Goal: Task Accomplishment & Management: Manage account settings

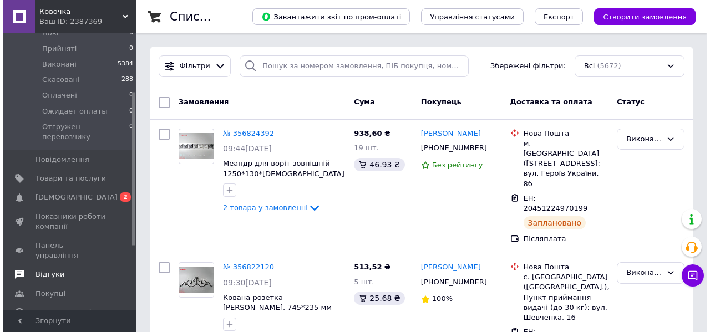
scroll to position [133, 0]
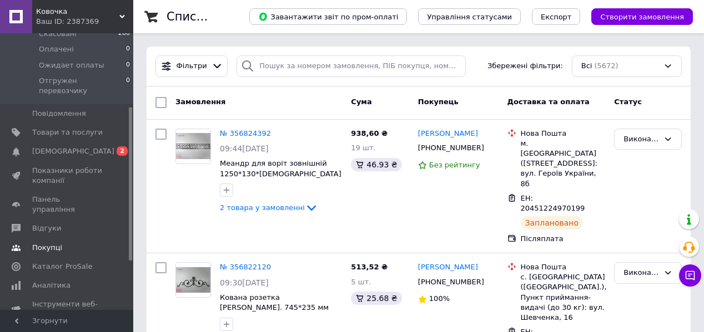
click at [47, 243] on span "Покупці" at bounding box center [47, 248] width 30 height 10
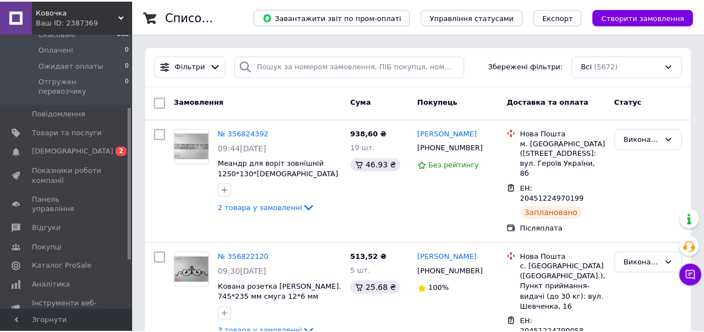
scroll to position [78, 0]
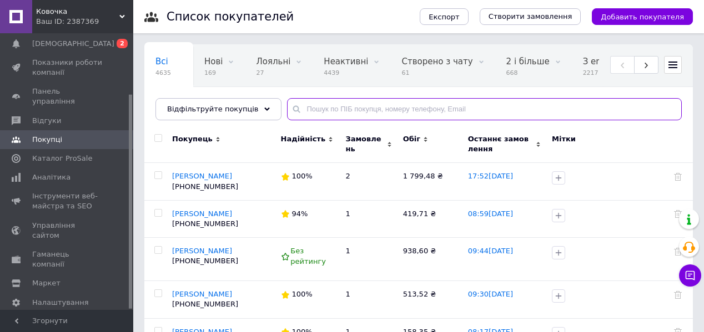
click at [331, 112] on input "text" at bounding box center [484, 109] width 395 height 22
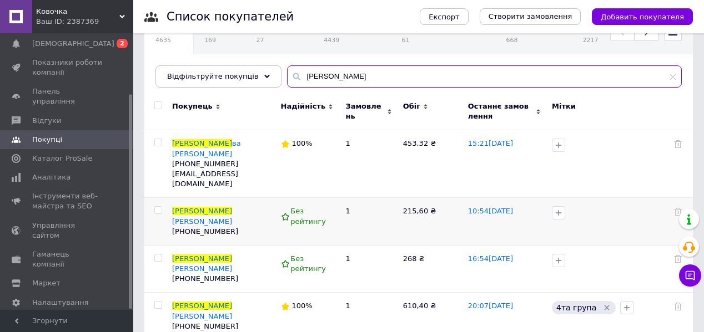
scroll to position [56, 0]
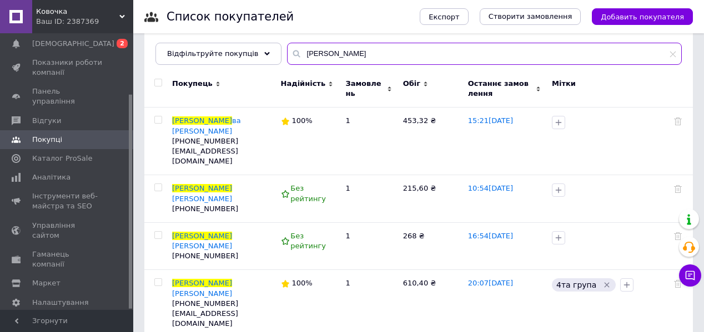
drag, startPoint x: 329, startPoint y: 48, endPoint x: 65, endPoint y: 27, distance: 263.9
click at [69, 27] on div "Ковочка Ваш ID: 2387369 Сайт Ковочка Кабінет покупця Перевірити стан системи Ст…" at bounding box center [352, 163] width 704 height 438
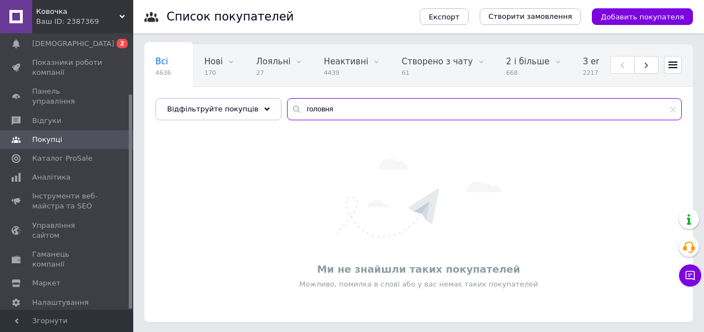
type input "головня"
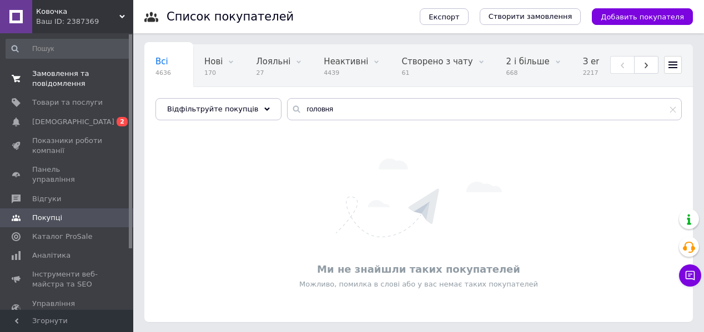
click at [56, 69] on span "Замовлення та повідомлення" at bounding box center [67, 79] width 70 height 20
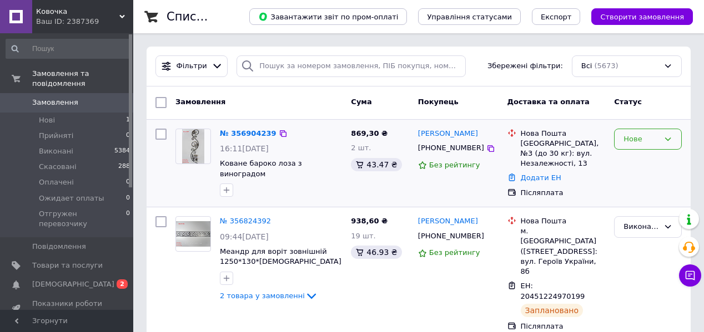
click at [674, 138] on div "Нове" at bounding box center [648, 140] width 68 height 22
click at [634, 163] on li "Прийнято" at bounding box center [647, 162] width 67 height 21
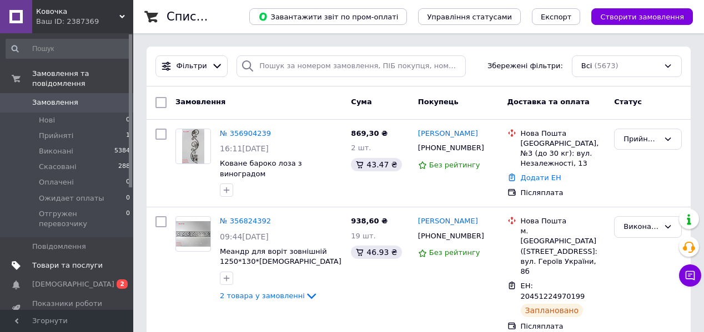
click at [61, 261] on span "Товари та послуги" at bounding box center [67, 266] width 70 height 10
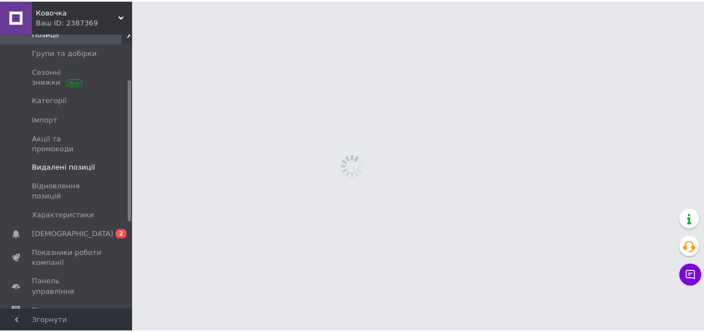
scroll to position [89, 0]
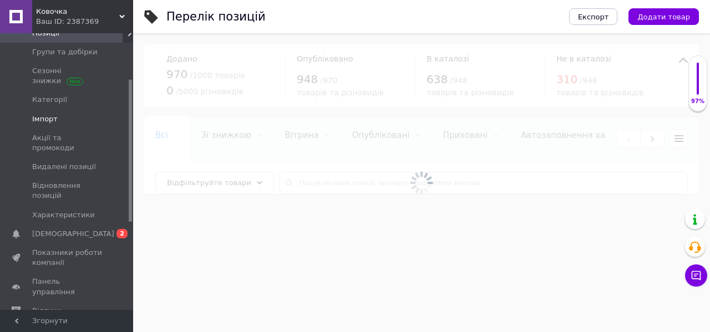
click at [47, 114] on span "Імпорт" at bounding box center [45, 119] width 26 height 10
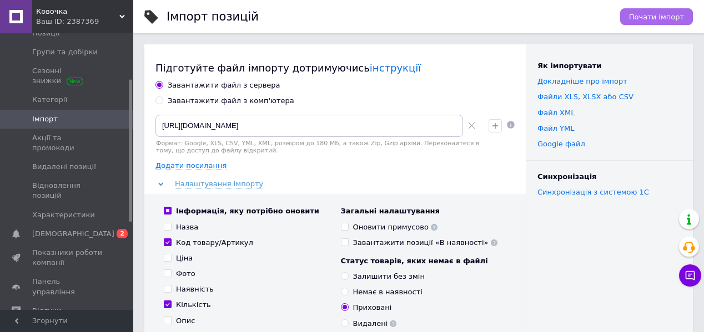
click at [649, 18] on span "Почати імпорт" at bounding box center [656, 17] width 55 height 8
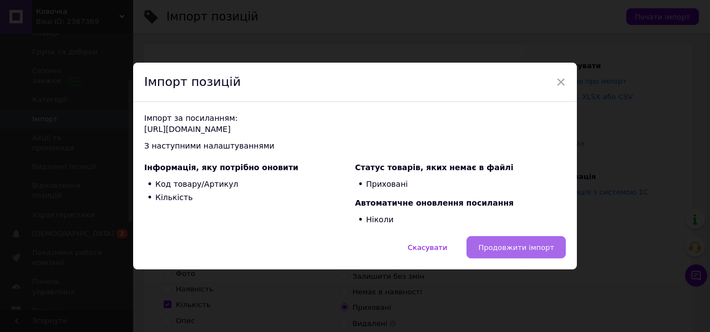
click at [533, 244] on span "Продовжити імпорт" at bounding box center [516, 248] width 76 height 8
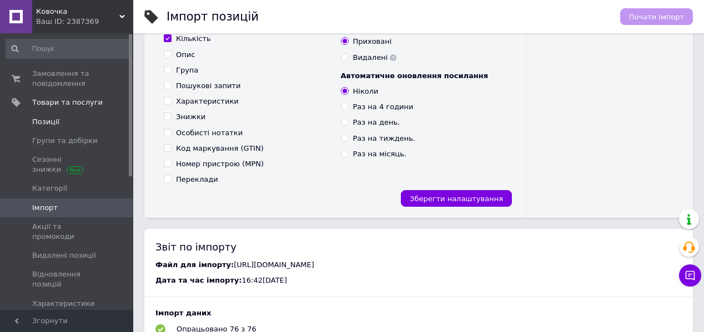
click at [54, 124] on span "Позиції" at bounding box center [45, 122] width 27 height 10
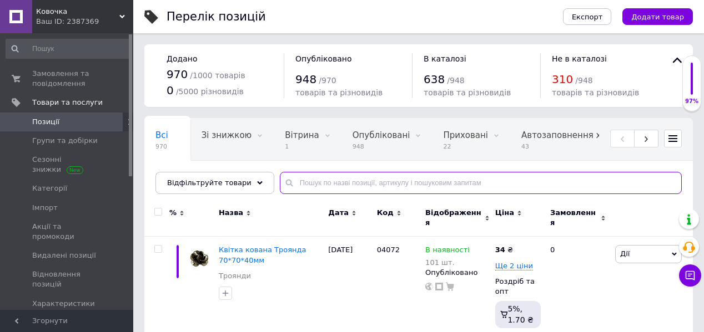
click at [333, 182] on input "text" at bounding box center [481, 183] width 402 height 22
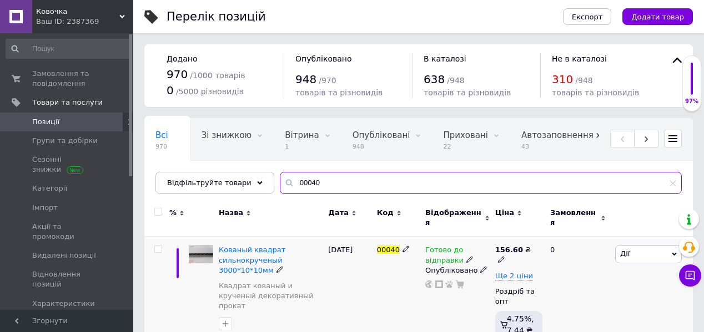
type input "00040"
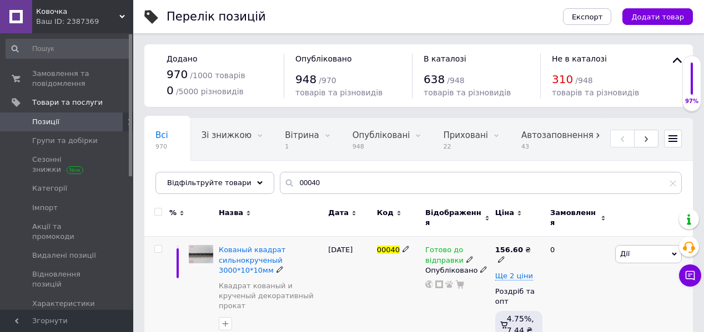
click at [466, 256] on icon at bounding box center [469, 259] width 7 height 7
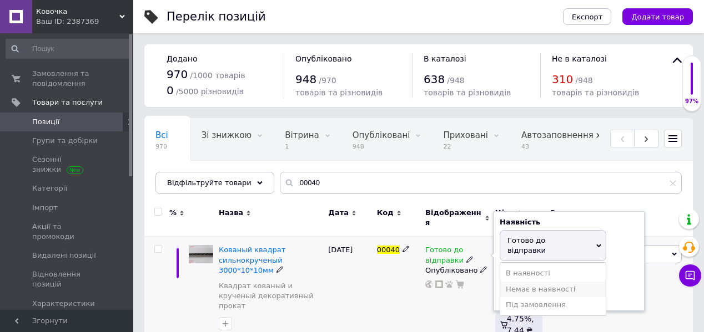
click at [522, 282] on li "Немає в наявності" at bounding box center [552, 290] width 105 height 16
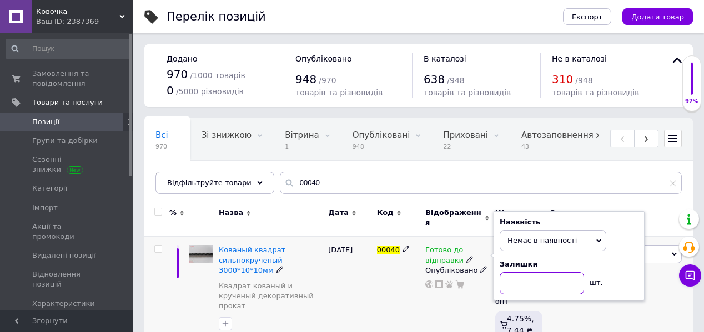
click at [505, 284] on input at bounding box center [542, 284] width 84 height 22
type input "0"
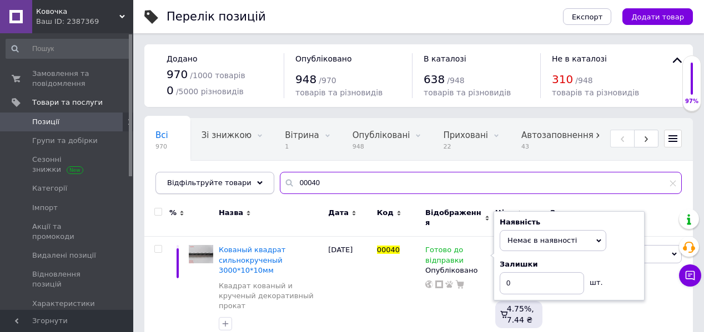
drag, startPoint x: 329, startPoint y: 187, endPoint x: 175, endPoint y: 178, distance: 154.0
click at [175, 178] on div "Відфільтруйте товари 00040" at bounding box center [418, 183] width 526 height 22
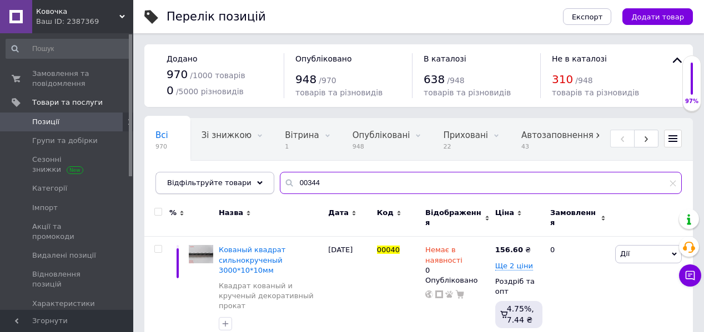
type input "00344"
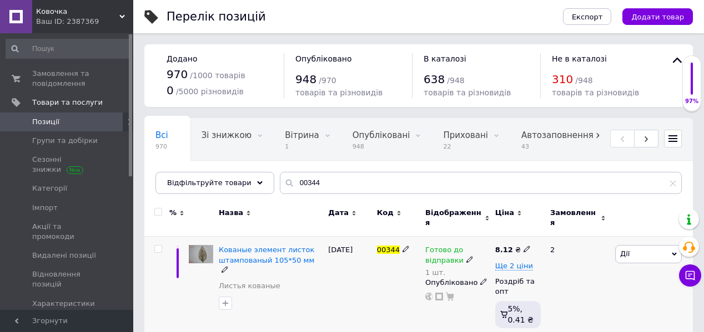
click at [466, 256] on icon at bounding box center [469, 259] width 7 height 7
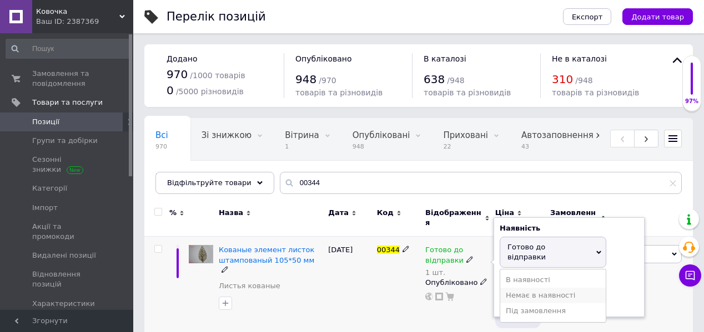
click at [527, 288] on li "Немає в наявності" at bounding box center [552, 296] width 105 height 16
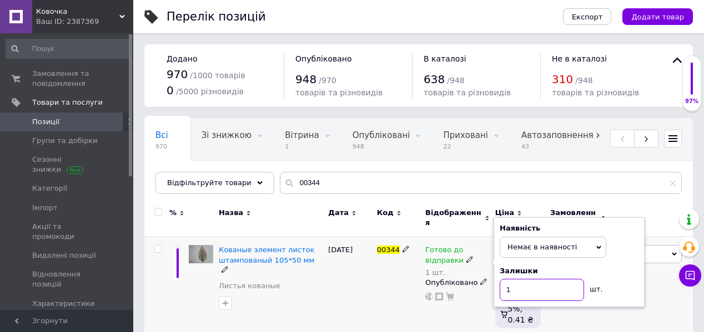
click at [470, 281] on div "Готово до відправки 1 шт. Наявність Немає в наявності В наявності Під замовленн…" at bounding box center [457, 273] width 64 height 56
type input "0"
click at [375, 285] on div "00344" at bounding box center [398, 289] width 48 height 104
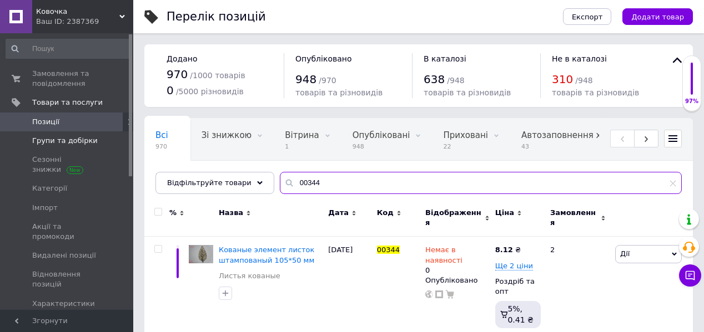
drag, startPoint x: 349, startPoint y: 181, endPoint x: 76, endPoint y: 140, distance: 275.6
click at [76, 140] on div "Ковочка Ваш ID: 2387369 Сайт Ковочка Кабінет покупця Перевірити стан системи Ст…" at bounding box center [352, 176] width 704 height 352
type input "01054"
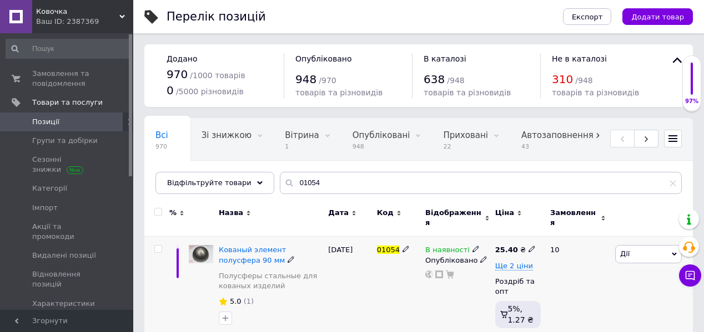
click at [472, 246] on use at bounding box center [475, 249] width 6 height 6
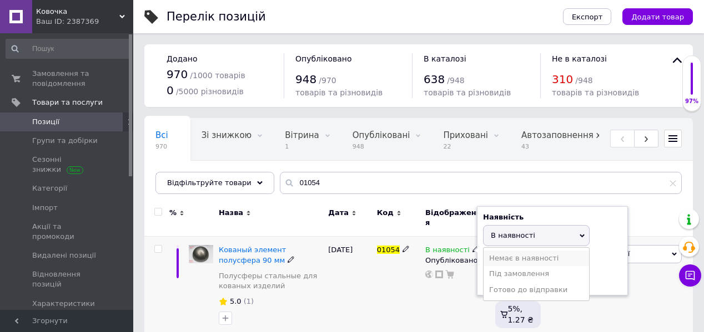
click at [517, 251] on li "Немає в наявності" at bounding box center [535, 259] width 105 height 16
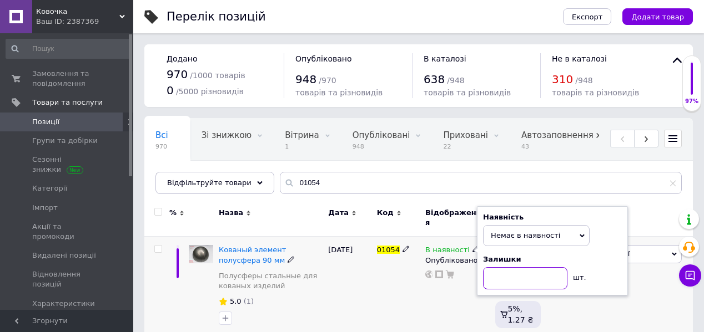
drag, startPoint x: 488, startPoint y: 276, endPoint x: 474, endPoint y: 278, distance: 14.6
click at [474, 278] on div "В наявності Наявність Немає в наявності В наявності Під замовлення Готово до ві…" at bounding box center [457, 289] width 70 height 104
type input "0"
click at [417, 296] on div "01054" at bounding box center [398, 289] width 48 height 104
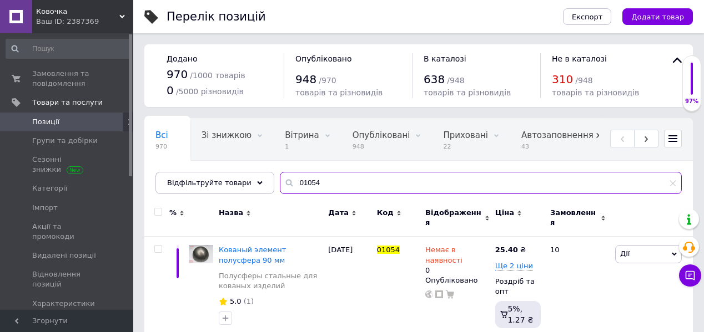
drag, startPoint x: 337, startPoint y: 176, endPoint x: 150, endPoint y: 175, distance: 187.0
click at [150, 175] on div "Всі 970 Зі знижкою 0 Видалити Редагувати Вітрина 1 Видалити Редагувати Опубліко…" at bounding box center [418, 156] width 548 height 76
type input "01545"
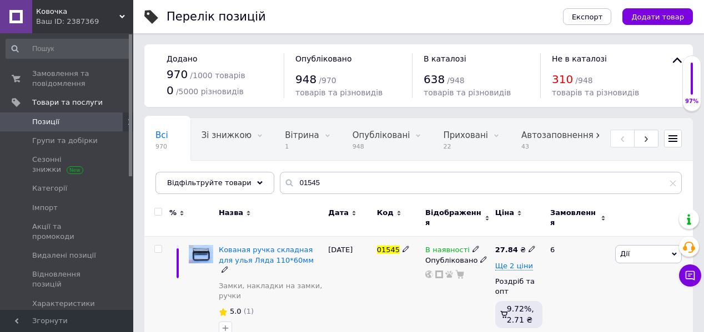
click at [472, 246] on icon at bounding box center [475, 249] width 7 height 7
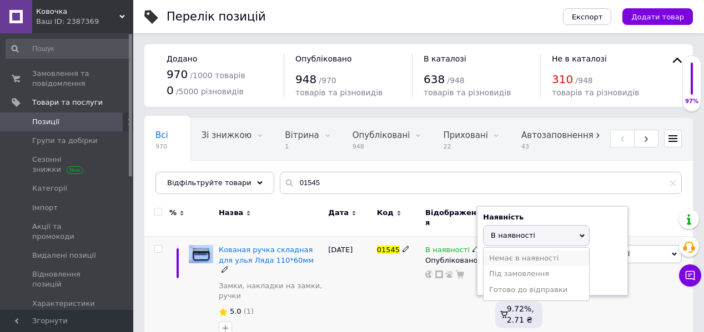
click at [492, 252] on li "Немає в наявності" at bounding box center [535, 259] width 105 height 16
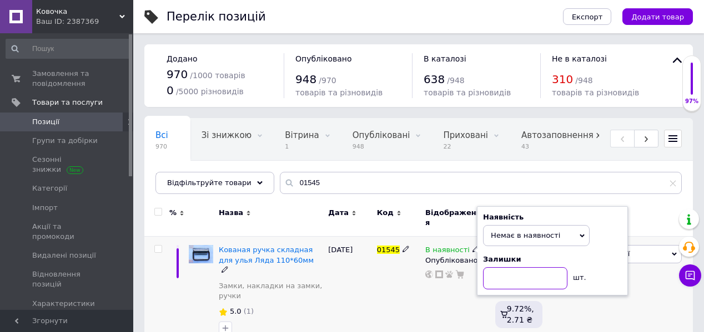
click at [497, 274] on input at bounding box center [525, 279] width 84 height 22
type input "0"
click at [410, 293] on div "01545" at bounding box center [398, 293] width 48 height 112
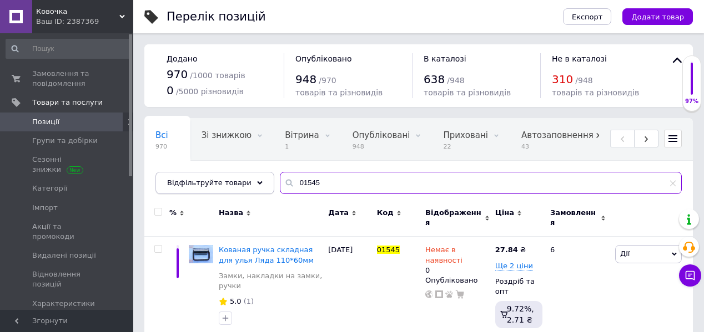
drag, startPoint x: 322, startPoint y: 179, endPoint x: 197, endPoint y: 174, distance: 125.5
click at [198, 173] on div "Відфільтруйте товари 01545" at bounding box center [418, 183] width 526 height 22
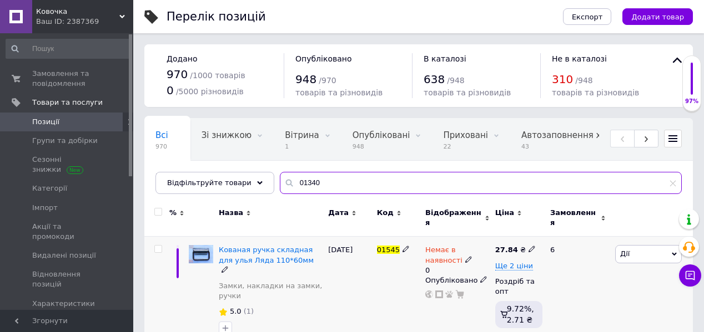
type input "01340"
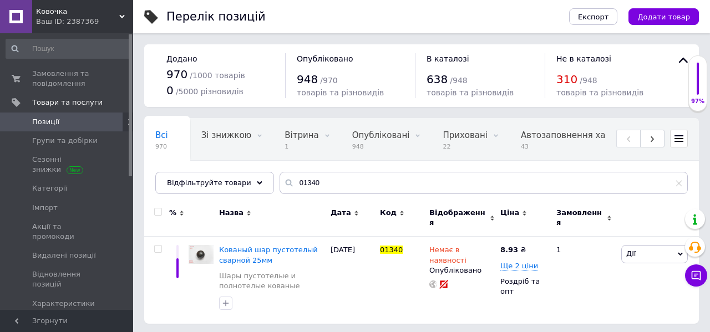
drag, startPoint x: 402, startPoint y: 327, endPoint x: 403, endPoint y: 333, distance: 5.7
click at [403, 332] on html "Ковочка Ваш ID: 2387369 Сайт Ковочка Кабінет покупця Перевірити стан системи Ст…" at bounding box center [355, 167] width 710 height 335
